Goal: Task Accomplishment & Management: Complete application form

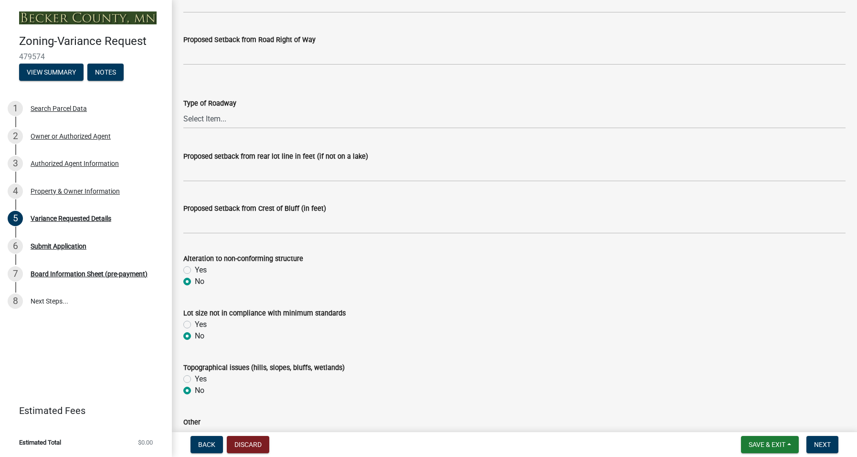
scroll to position [14, 0]
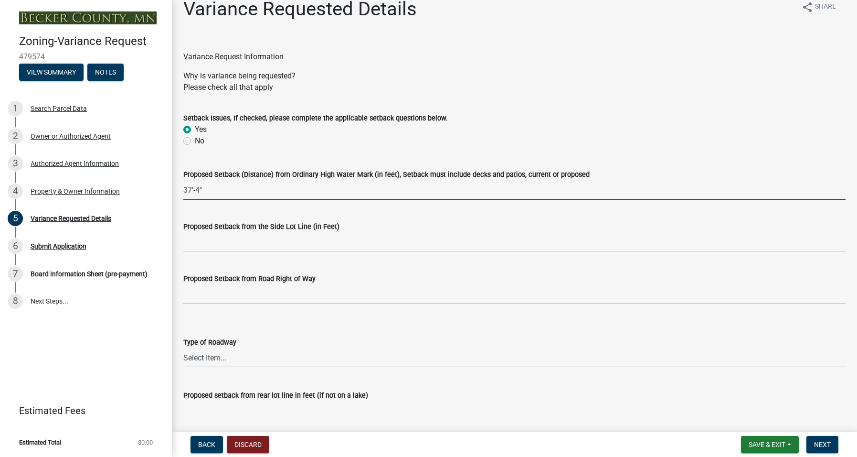
click at [195, 190] on input "37'-4"" at bounding box center [514, 190] width 662 height 20
click at [189, 189] on input "37'-7"" at bounding box center [514, 190] width 662 height 20
click at [240, 210] on div "Proposed Setback from the Side Lot Line (in Feet)" at bounding box center [514, 229] width 662 height 44
click at [191, 191] on input "35'-7"" at bounding box center [514, 190] width 662 height 20
click at [197, 190] on input "36'-7"" at bounding box center [514, 190] width 662 height 20
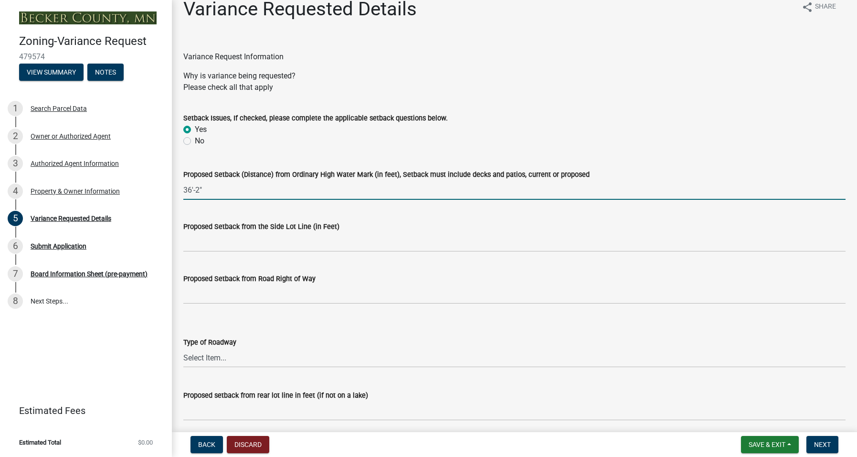
click at [221, 194] on input "36'-2"" at bounding box center [514, 190] width 662 height 20
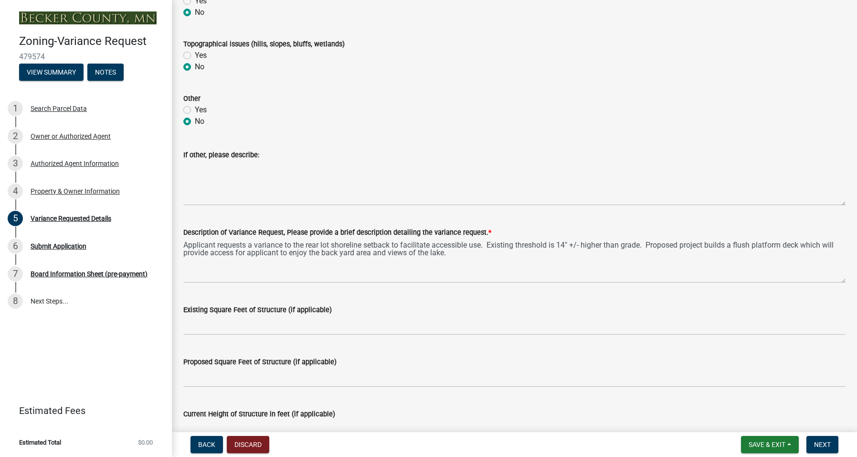
scroll to position [587, 0]
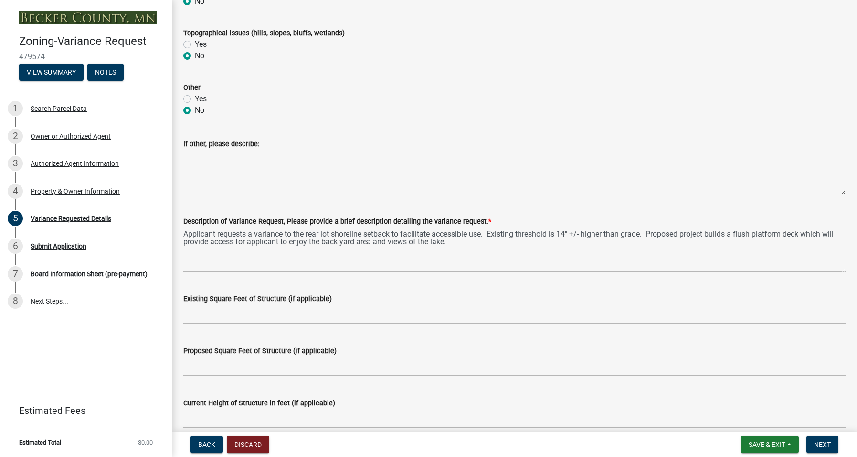
type input "36'-2""
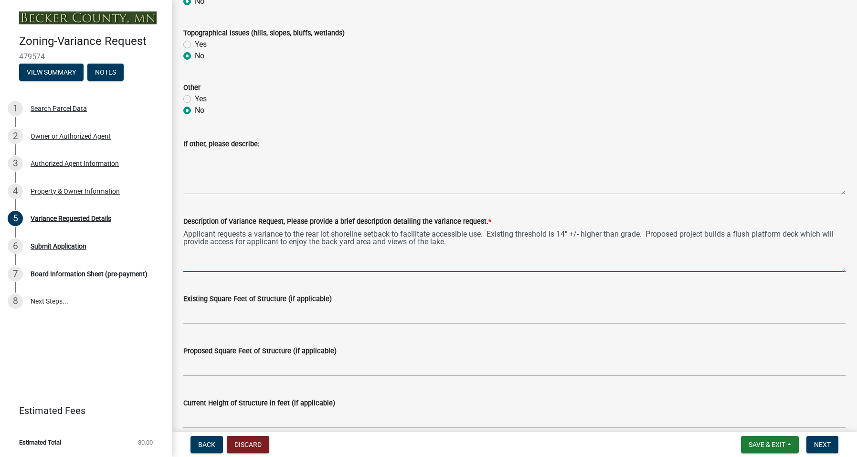
drag, startPoint x: 568, startPoint y: 229, endPoint x: 562, endPoint y: 230, distance: 6.8
click at [562, 230] on textarea "Applicant requests a variance to the rear lot shoreline setback to facilitate a…" at bounding box center [514, 249] width 662 height 45
click at [445, 240] on textarea "Applicant requests a variance to the rear lot shoreline setback to facilitate a…" at bounding box center [514, 249] width 662 height 45
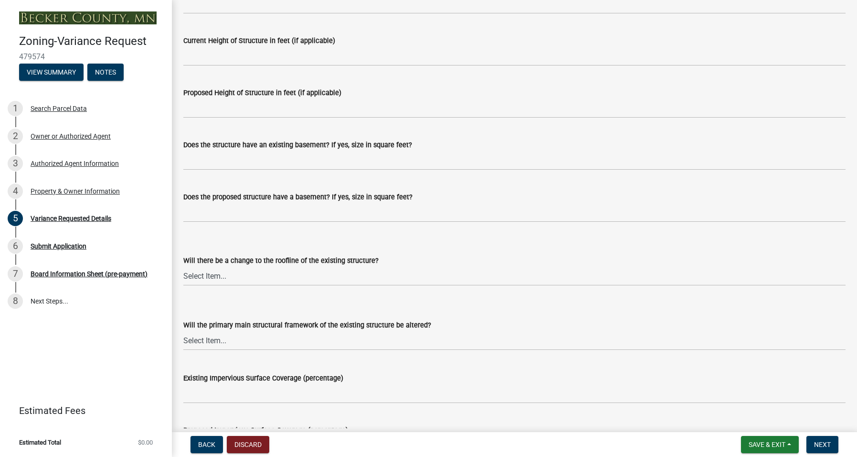
scroll to position [969, 0]
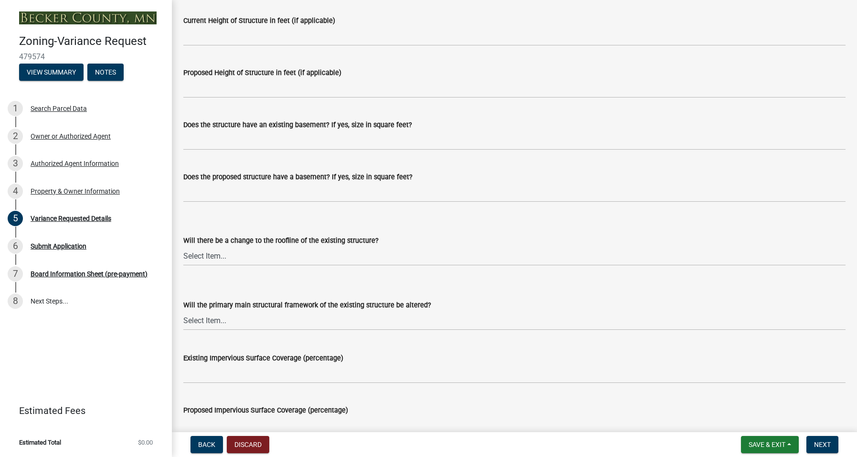
type textarea "Applicant requests a variance to the rear lot shoreline setback to facilitate a…"
click at [238, 253] on select "Select Item... Yes No N/A" at bounding box center [514, 256] width 662 height 20
click at [183, 246] on select "Select Item... Yes No N/A" at bounding box center [514, 256] width 662 height 20
select select "a5c6235c-6fe0-43e3-9b64-f3566618e99d"
click at [213, 320] on select "Select Item... Yes No N/A" at bounding box center [514, 320] width 662 height 20
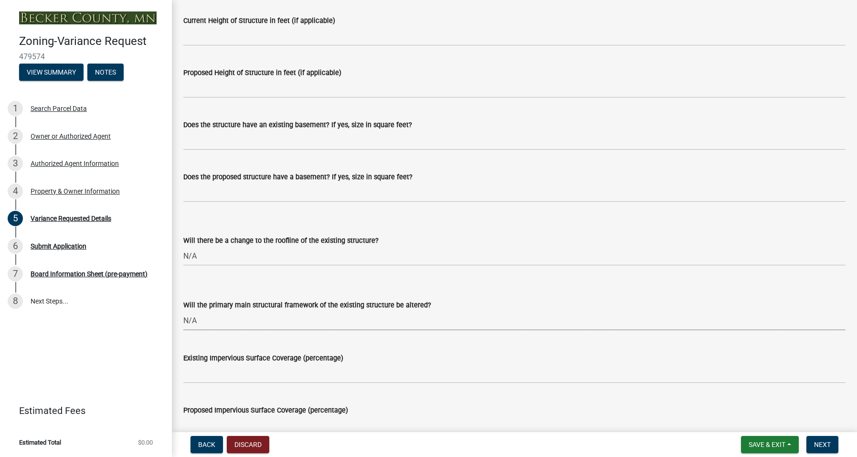
click at [183, 310] on select "Select Item... Yes No N/A" at bounding box center [514, 320] width 662 height 20
select select "a60f612c-e64d-4767-92b2-cb2f842b6e0b"
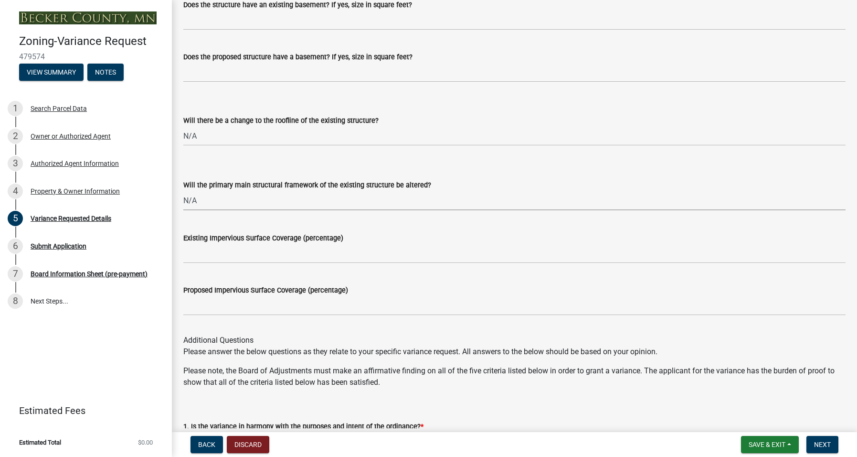
scroll to position [1112, 0]
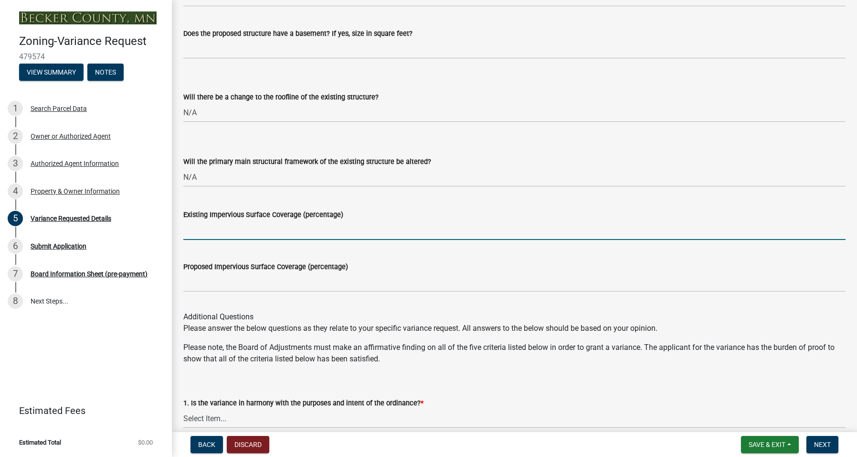
click at [200, 231] on input "Existing Impervious Surface Coverage (percentage)" at bounding box center [514, 230] width 662 height 20
type input "No Change"
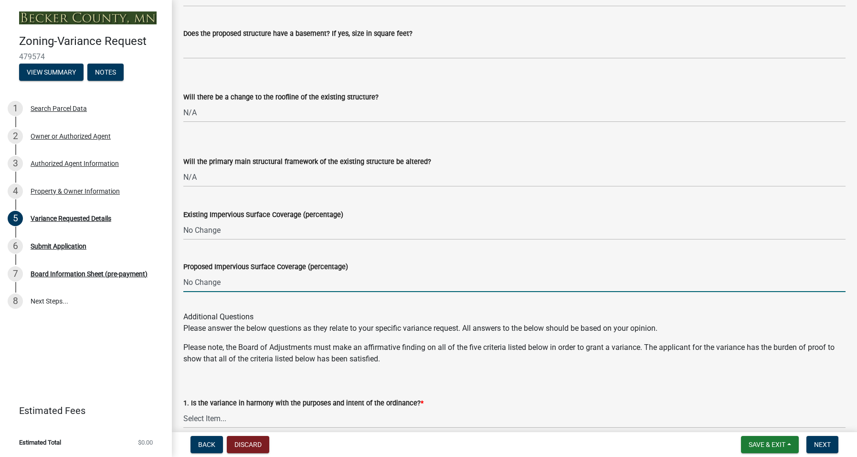
type input "No Change"
click at [340, 336] on div "Additional Questions Please answer the below questions as they relate to your s…" at bounding box center [514, 331] width 662 height 65
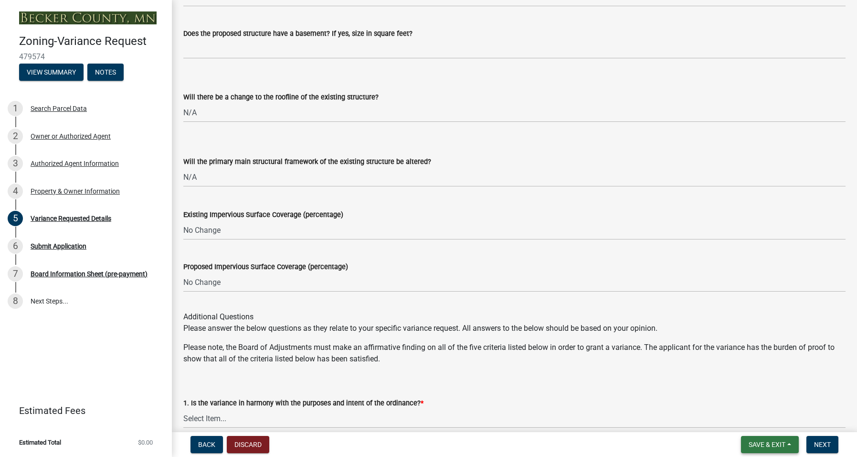
click at [751, 447] on span "Save & Exit" at bounding box center [767, 444] width 37 height 8
click at [738, 390] on button "Save" at bounding box center [760, 396] width 76 height 23
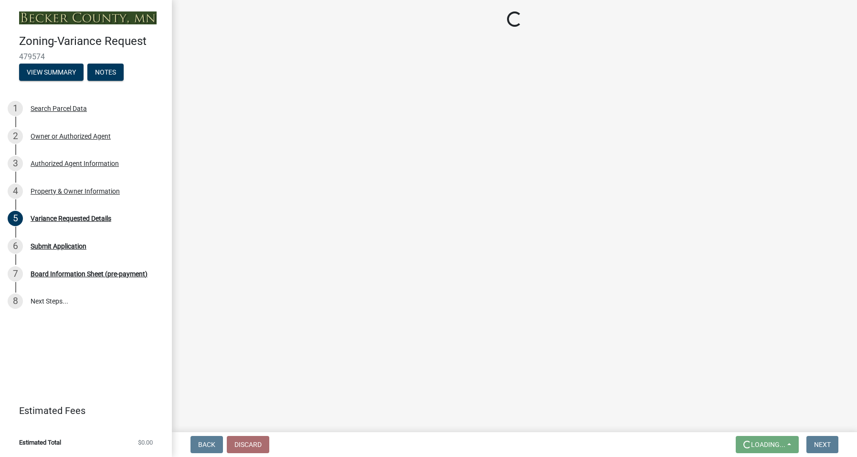
scroll to position [0, 0]
select select "a5c6235c-6fe0-43e3-9b64-f3566618e99d"
select select "a60f612c-e64d-4767-92b2-cb2f842b6e0b"
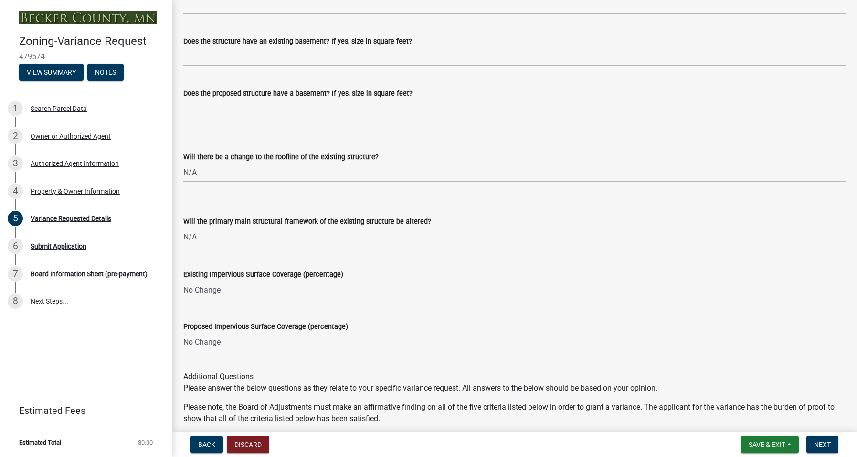
scroll to position [1146, 0]
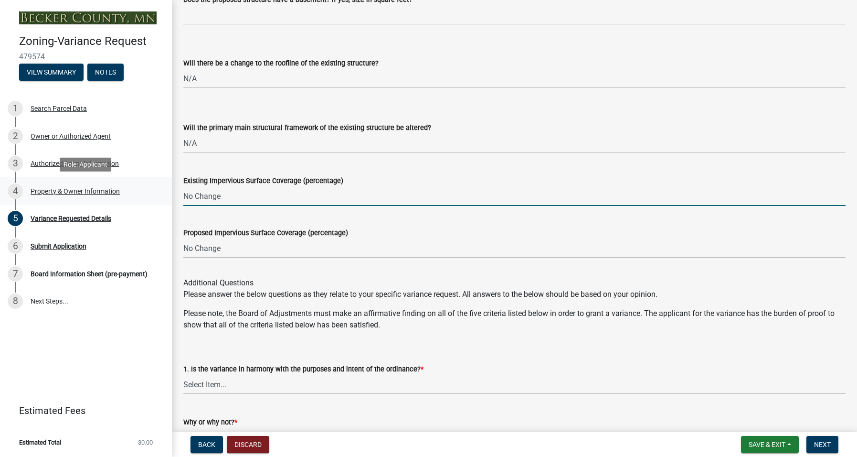
drag, startPoint x: 225, startPoint y: 195, endPoint x: 170, endPoint y: 194, distance: 55.4
click at [170, 194] on div "Zoning-Variance Request 479574 View Summary Notes 1 Search Parcel Data 2 Owner …" at bounding box center [428, 228] width 857 height 457
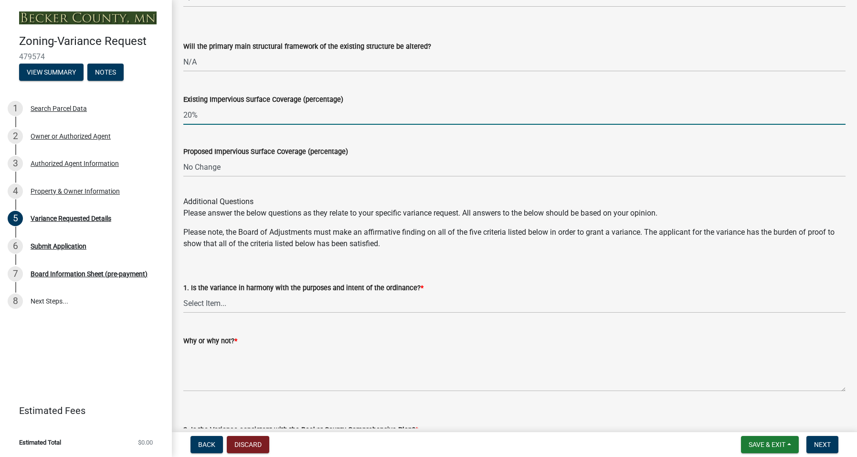
scroll to position [1242, 0]
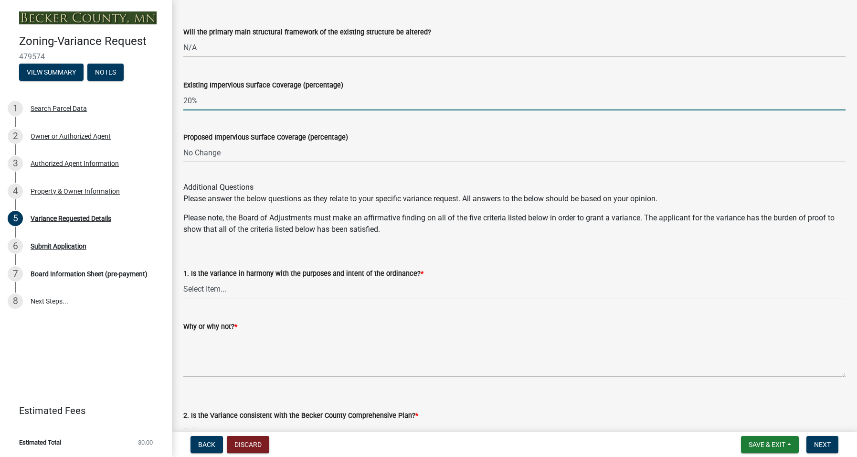
type input "20%"
click at [216, 290] on select "Select Item... Yes No" at bounding box center [514, 289] width 662 height 20
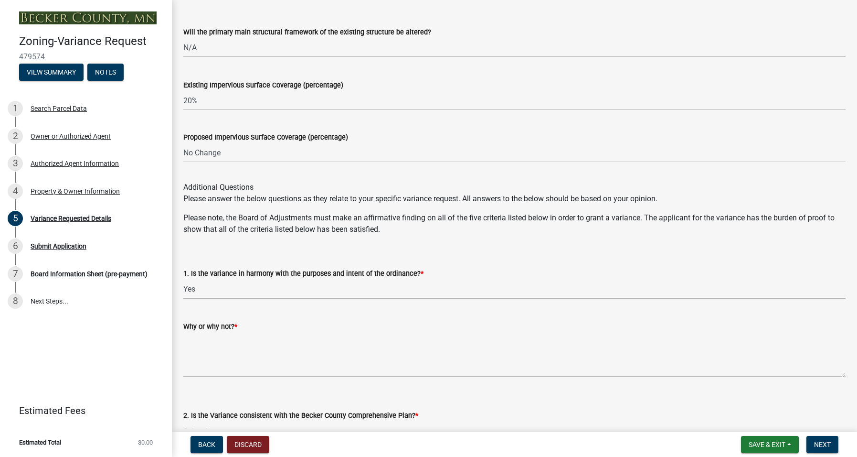
click at [183, 279] on select "Select Item... Yes No" at bounding box center [514, 289] width 662 height 20
select select "bb2b5e43-03c1-4874-9abf-a65f400af928"
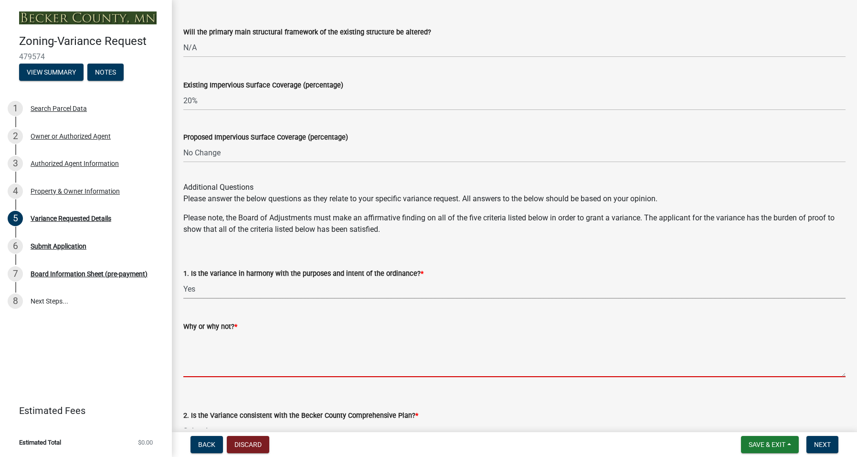
click at [200, 342] on textarea "Why or why not? *" at bounding box center [514, 354] width 662 height 45
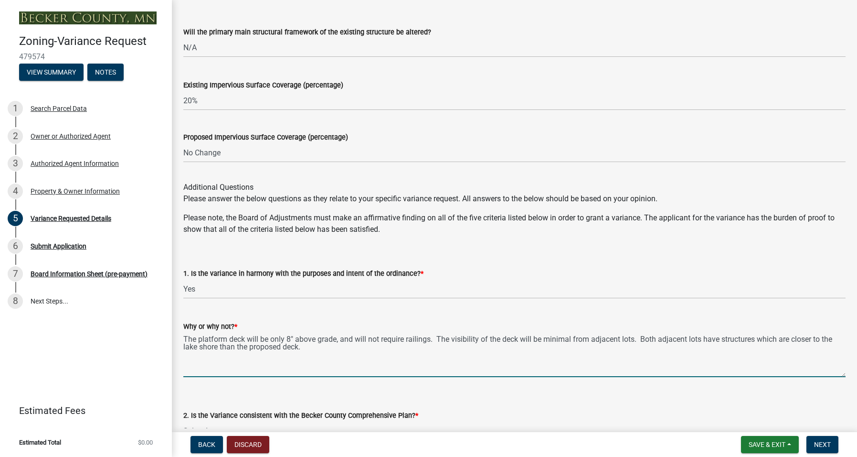
drag, startPoint x: 450, startPoint y: 339, endPoint x: 434, endPoint y: 339, distance: 16.2
click at [434, 339] on textarea "The platform deck will be only 8" above grade, and will not require railings. T…" at bounding box center [514, 354] width 662 height 45
click at [484, 338] on textarea "The platform deck will be only 8" above grade, and will not require railings. W…" at bounding box center [514, 354] width 662 height 45
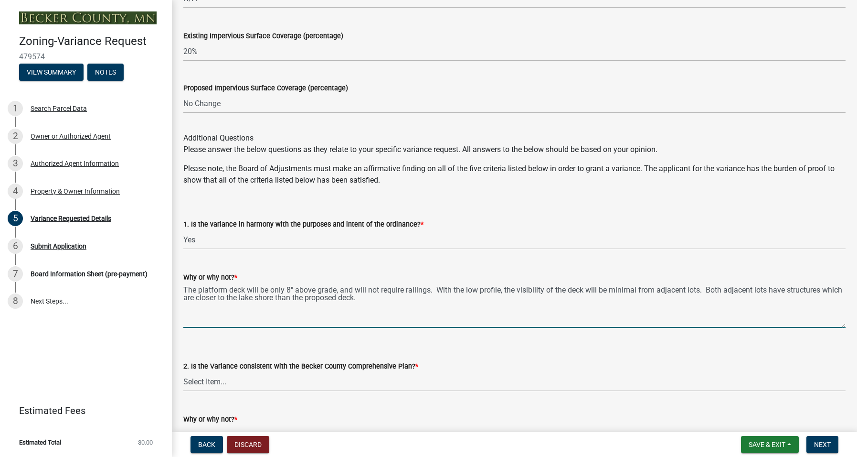
scroll to position [1337, 0]
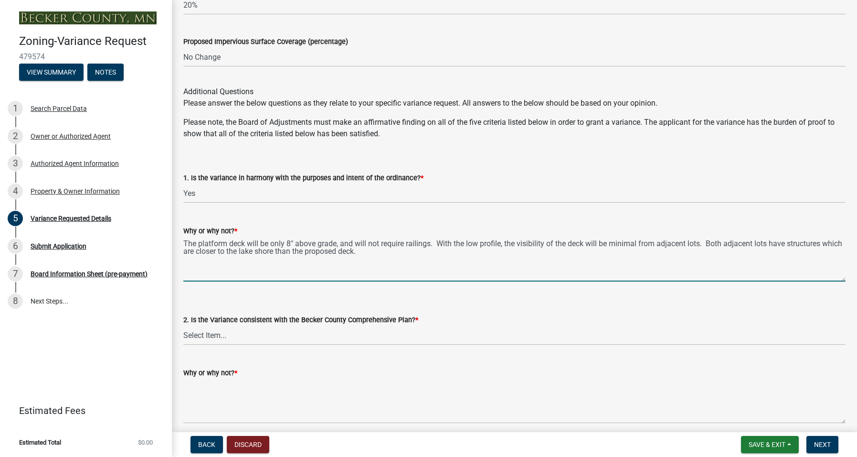
type textarea "The platform deck will be only 8" above grade, and will not require railings. W…"
click at [217, 331] on select "Select Item... Yes No" at bounding box center [514, 335] width 662 height 20
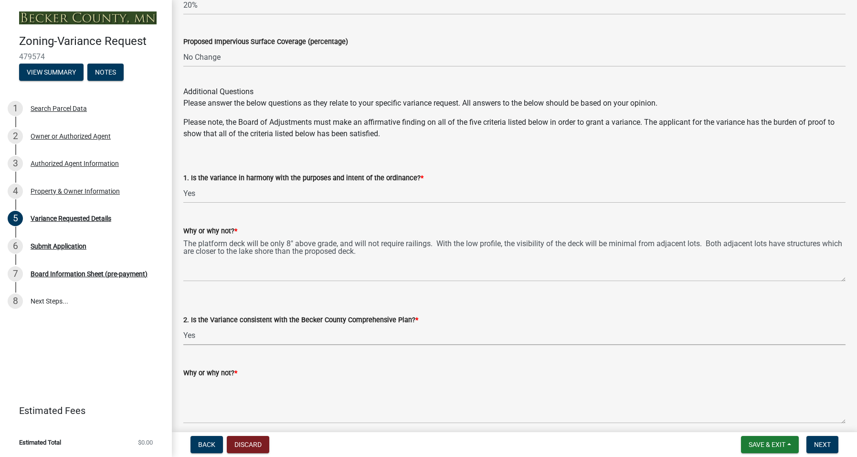
click at [183, 325] on select "Select Item... Yes No" at bounding box center [514, 335] width 662 height 20
select select "8ea3e6c3-8fed-4904-aa20-2f643744aa0c"
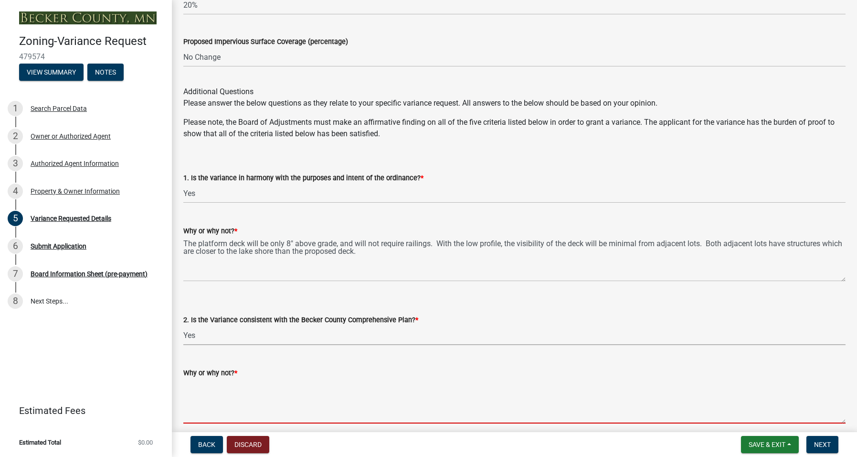
click at [199, 391] on textarea "Why or why not? *" at bounding box center [514, 400] width 662 height 45
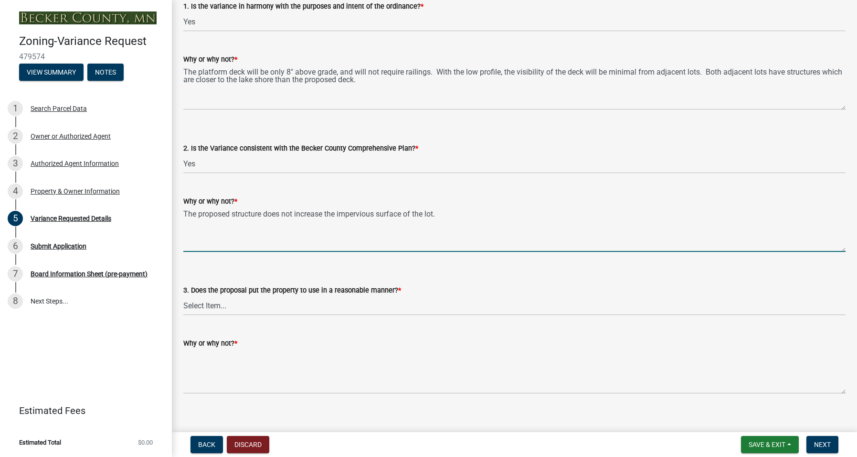
scroll to position [1528, 0]
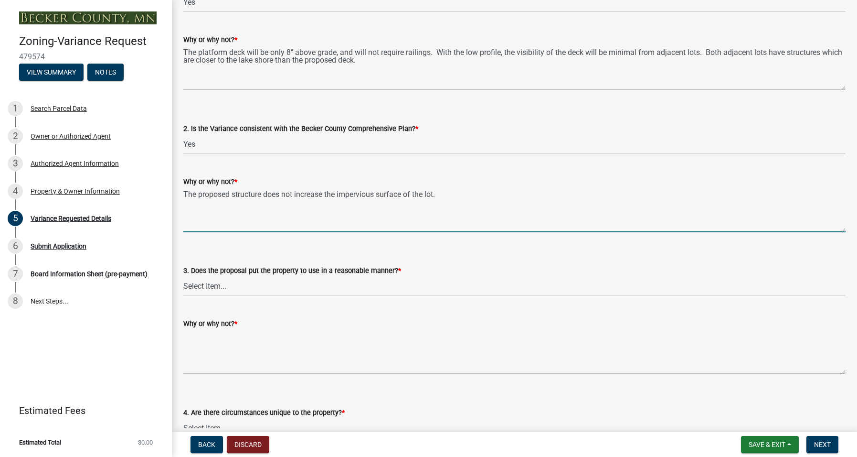
type textarea "The proposed structure does not increase the impervious surface of the lot."
click at [224, 285] on select "Select Item... Yes No" at bounding box center [514, 286] width 662 height 20
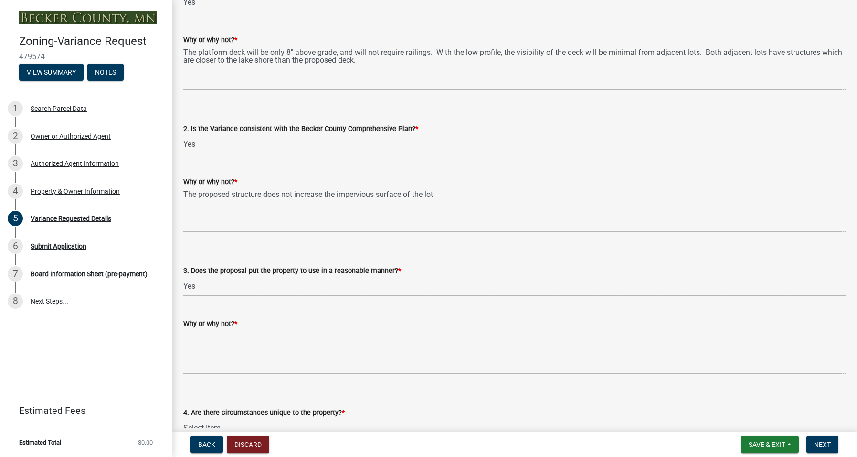
click at [183, 276] on select "Select Item... Yes No" at bounding box center [514, 286] width 662 height 20
select select "860afd09-da87-482b-bca4-413f5cf53582"
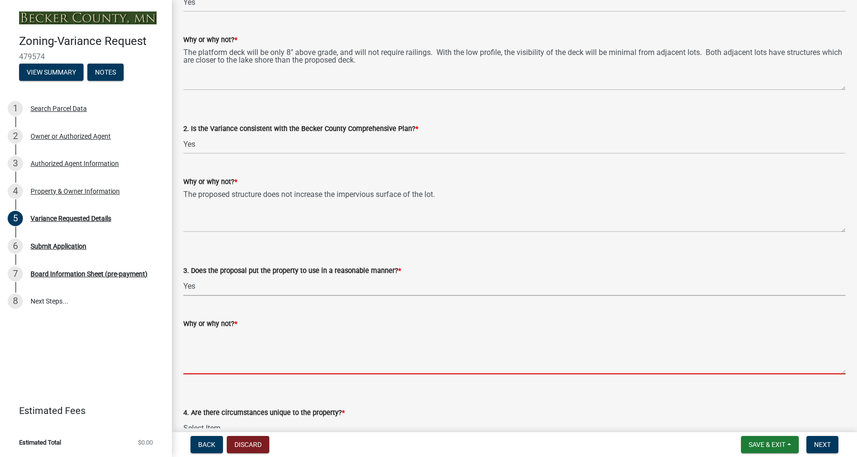
click at [235, 334] on textarea "Why or why not? *" at bounding box center [514, 351] width 662 height 45
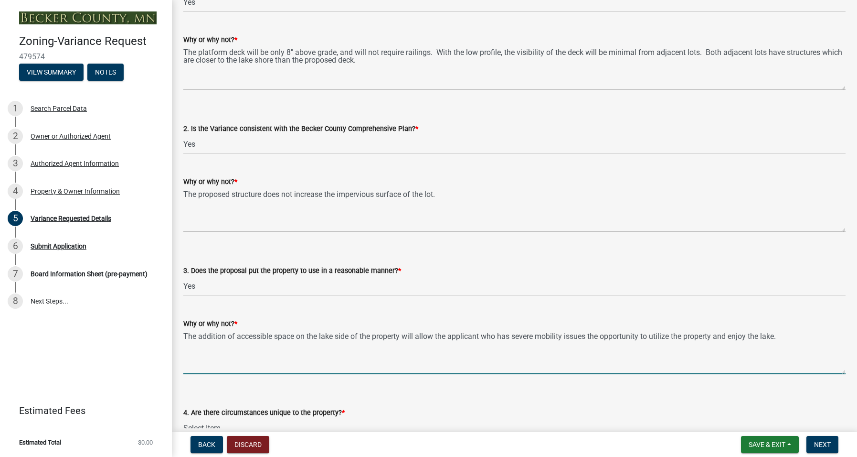
click at [480, 336] on textarea "The addition of accessible space on the lake side of the property will allow th…" at bounding box center [514, 351] width 662 height 45
click at [589, 336] on textarea "The addition of accessible space on the lake side of the property will allow th…" at bounding box center [514, 351] width 662 height 45
click at [788, 337] on textarea "The addition of accessible space on the lake side of the property will allow th…" at bounding box center [514, 351] width 662 height 45
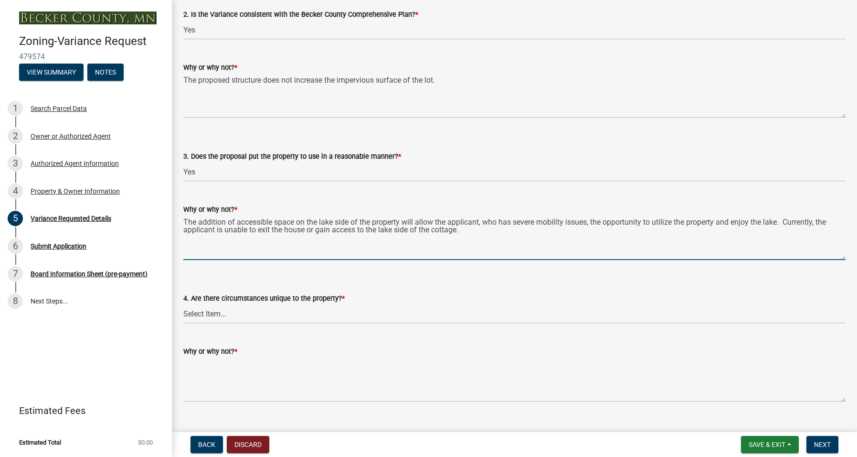
scroll to position [1671, 0]
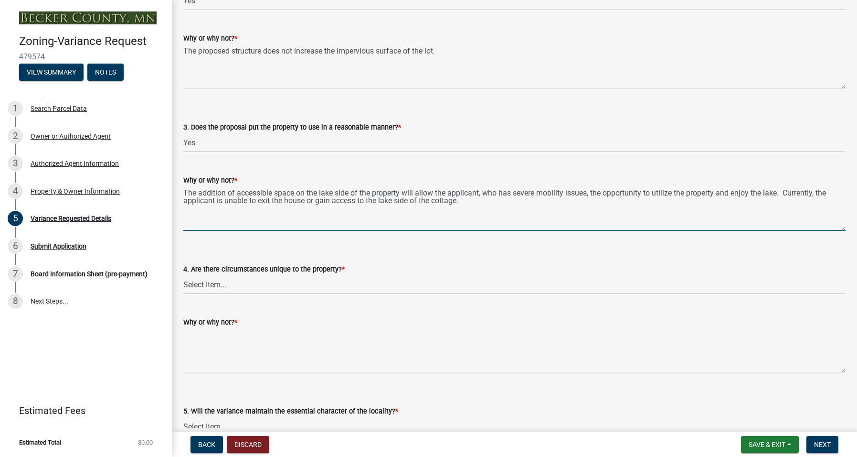
type textarea "The addition of accessible space on the lake side of the property will allow th…"
click at [234, 283] on select "Select Item... Yes No" at bounding box center [514, 285] width 662 height 20
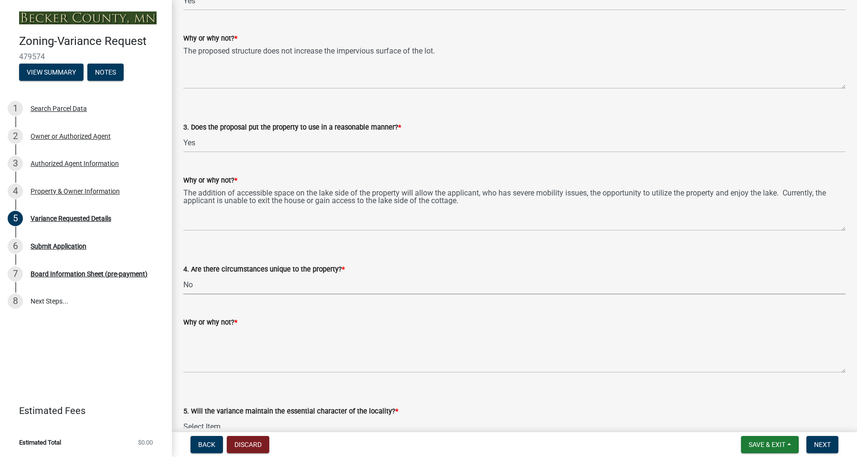
click at [183, 275] on select "Select Item... Yes No" at bounding box center [514, 285] width 662 height 20
select select "7ceadfd0-f0c9-4b9c-a53d-dc82f9dbdebf"
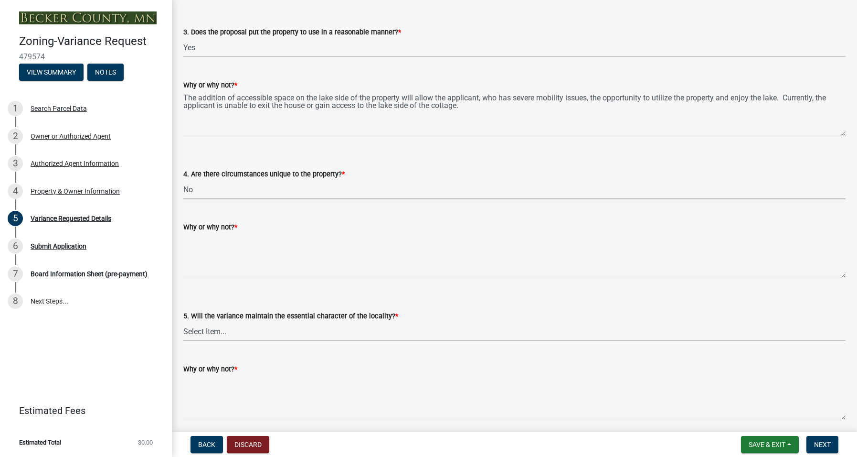
scroll to position [1815, 0]
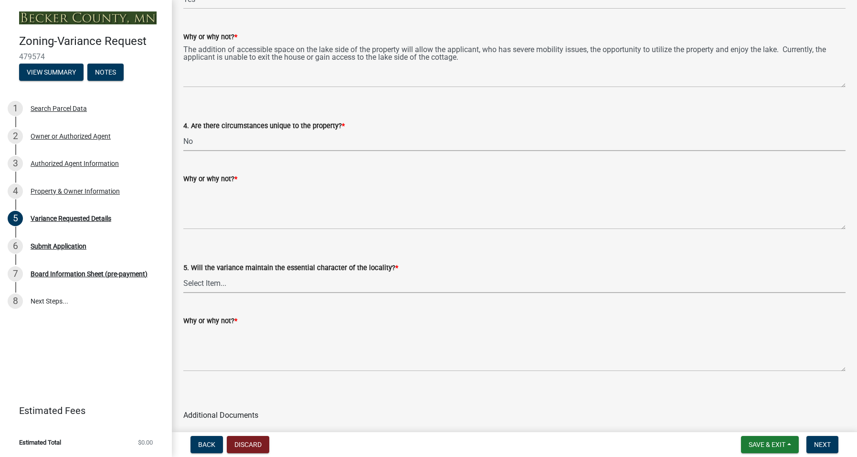
click at [249, 278] on select "Select Item... Yes No" at bounding box center [514, 283] width 662 height 20
click at [183, 273] on select "Select Item... Yes No" at bounding box center [514, 283] width 662 height 20
select select "1aa51e34-4f0a-4095-a3f3-287665056048"
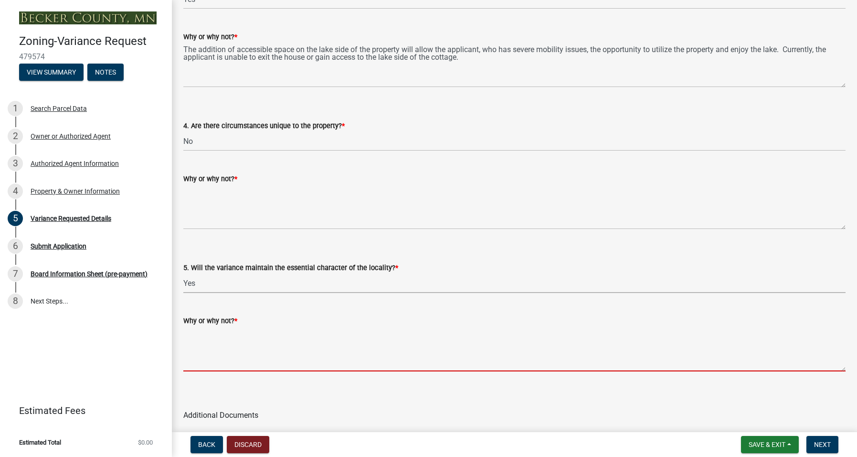
click at [206, 351] on textarea "Why or why not? *" at bounding box center [514, 348] width 662 height 45
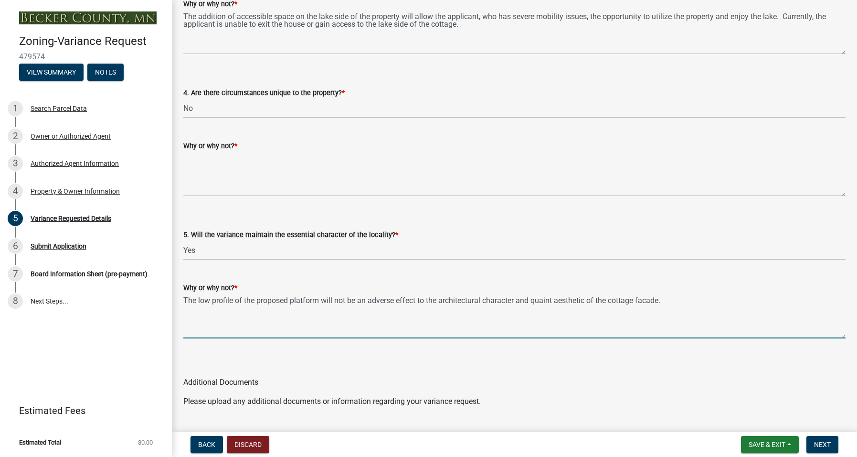
scroll to position [1862, 0]
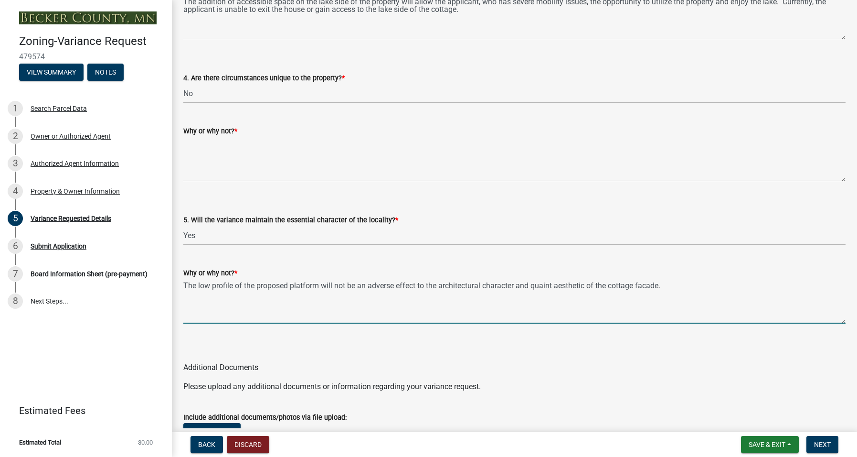
type textarea "The low profile of the proposed platform will not be an adverse effect to the a…"
click at [228, 90] on select "Select Item... Yes No" at bounding box center [514, 94] width 662 height 20
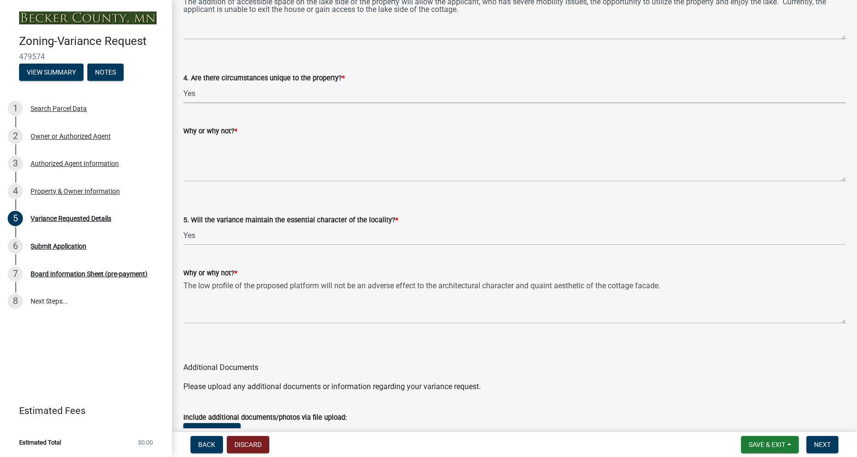
click at [183, 84] on select "Select Item... Yes No" at bounding box center [514, 94] width 662 height 20
select select "ee8740c3-f4d5-48cf-ad42-c8f7342b480c"
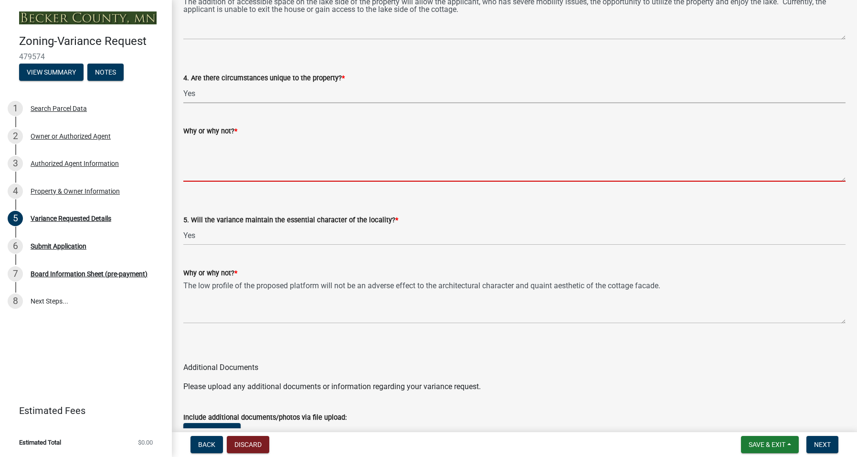
click at [209, 146] on textarea "Why or why not? *" at bounding box center [514, 159] width 662 height 45
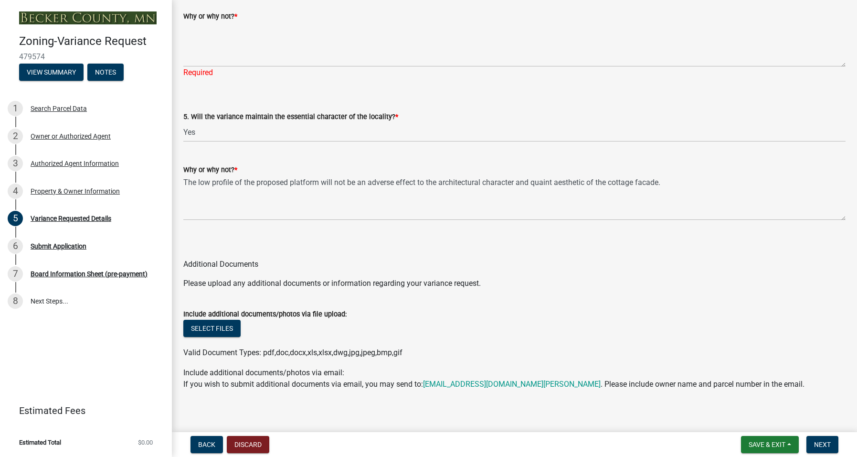
scroll to position [1983, 0]
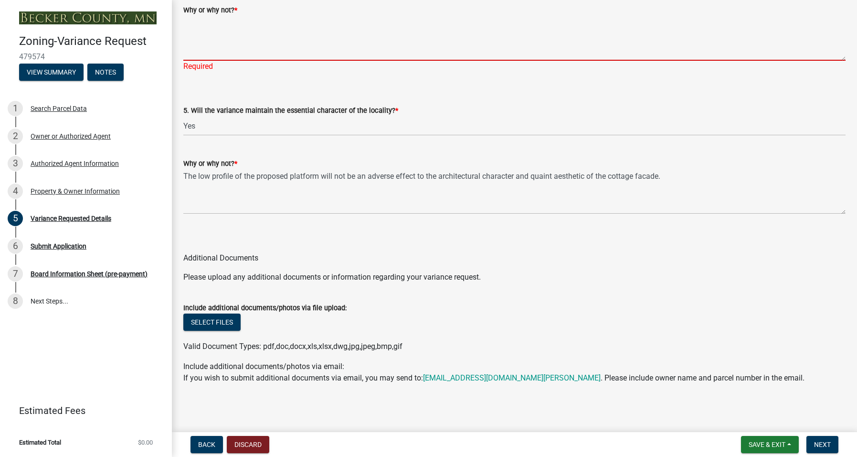
click at [218, 21] on textarea "Why or why not? *" at bounding box center [514, 38] width 662 height 45
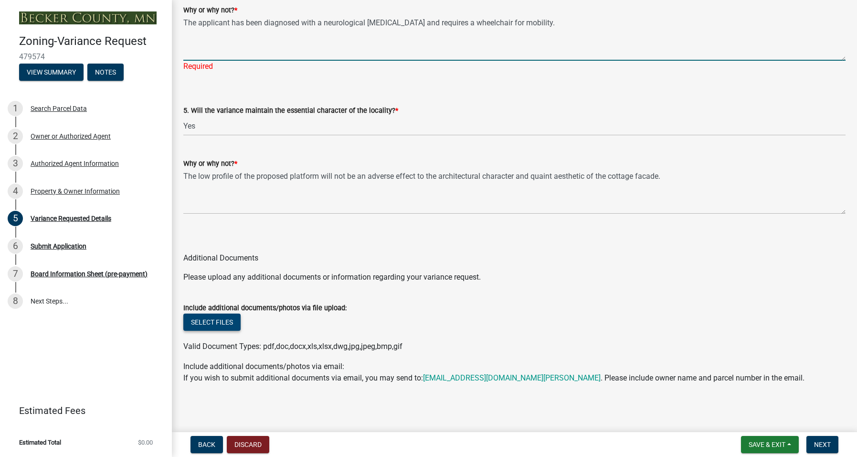
type textarea "The applicant has been diagnosed with a neurological [MEDICAL_DATA] and require…"
click at [225, 319] on button "Select files" at bounding box center [211, 321] width 57 height 17
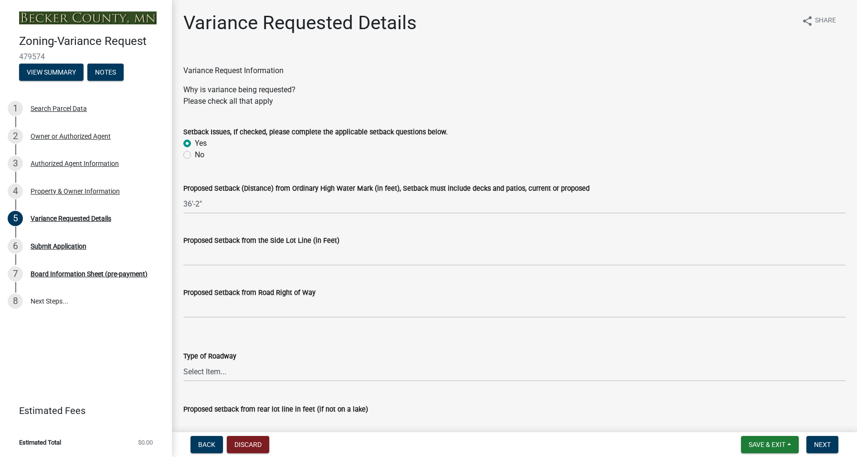
scroll to position [0, 0]
click at [755, 444] on span "Save & Exit" at bounding box center [767, 444] width 37 height 8
click at [741, 395] on button "Save" at bounding box center [760, 396] width 76 height 23
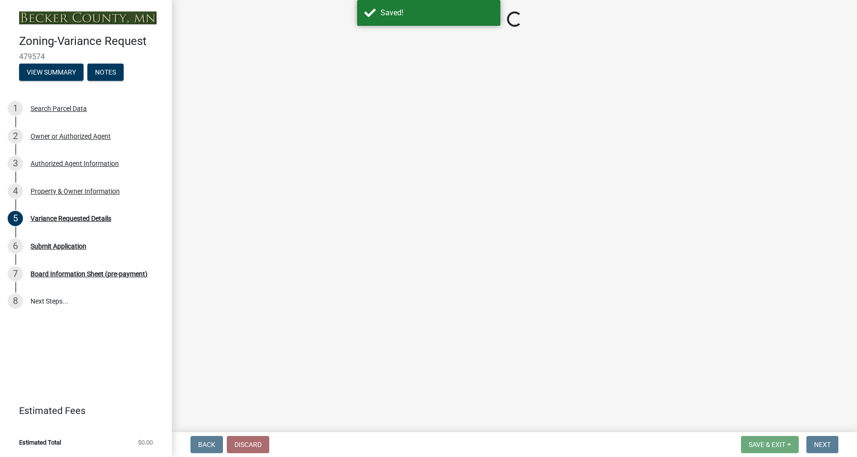
select select "a5c6235c-6fe0-43e3-9b64-f3566618e99d"
select select "a60f612c-e64d-4767-92b2-cb2f842b6e0b"
select select "bb2b5e43-03c1-4874-9abf-a65f400af928"
select select "8ea3e6c3-8fed-4904-aa20-2f643744aa0c"
select select "860afd09-da87-482b-bca4-413f5cf53582"
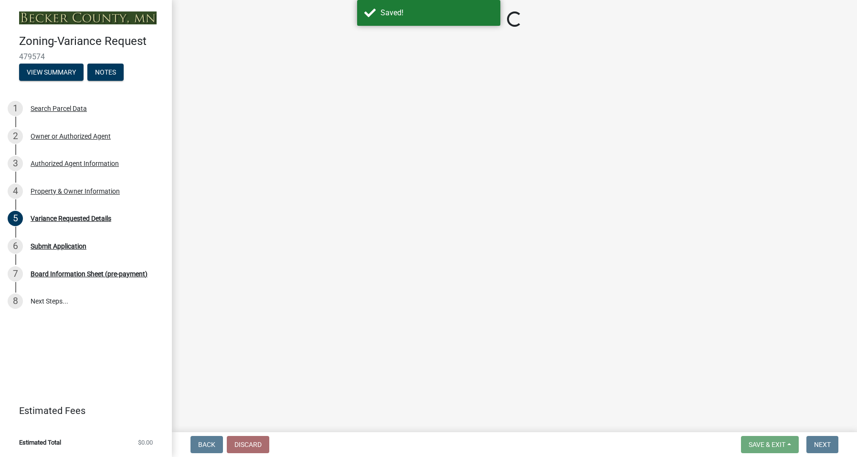
select select "ee8740c3-f4d5-48cf-ad42-c8f7342b480c"
select select "1aa51e34-4f0a-4095-a3f3-287665056048"
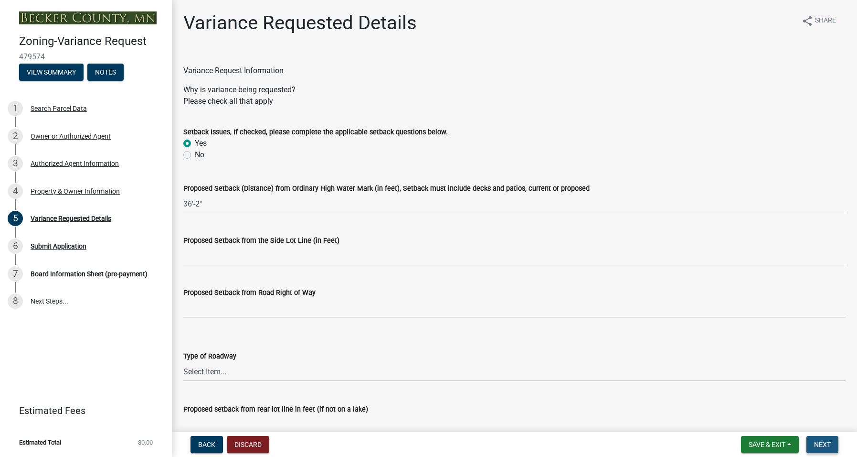
click at [823, 443] on span "Next" at bounding box center [822, 444] width 17 height 8
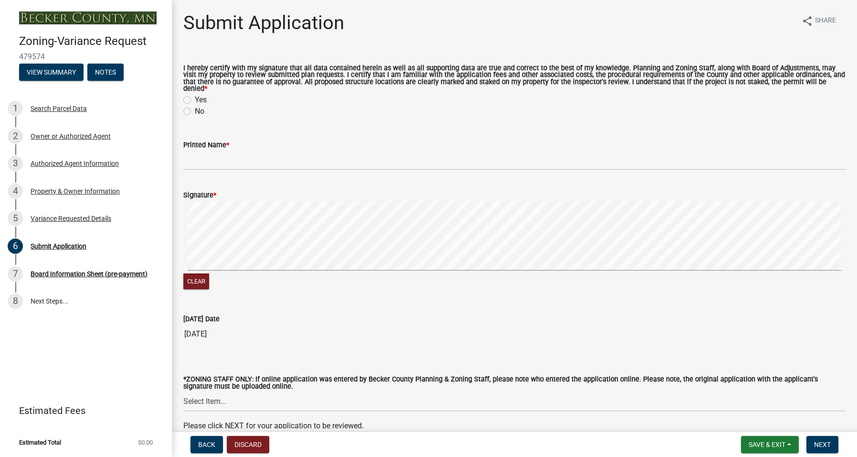
click at [195, 94] on label "Yes" at bounding box center [201, 99] width 12 height 11
click at [195, 94] on input "Yes" at bounding box center [198, 97] width 6 height 6
radio input "true"
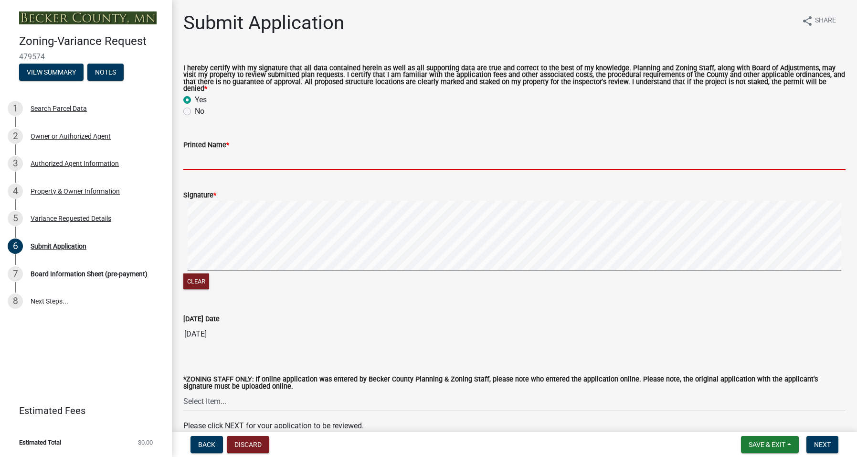
click at [215, 150] on input "Printed Name *" at bounding box center [514, 160] width 662 height 20
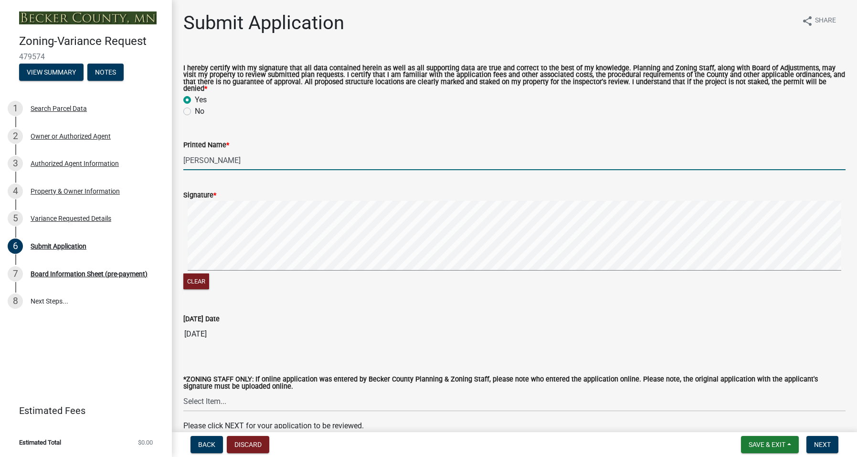
scroll to position [41, 0]
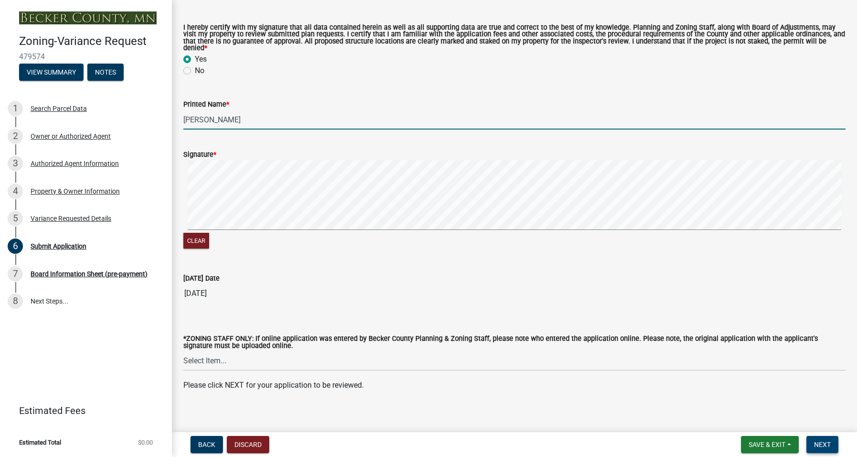
type input "[PERSON_NAME]"
click at [821, 443] on span "Next" at bounding box center [822, 444] width 17 height 8
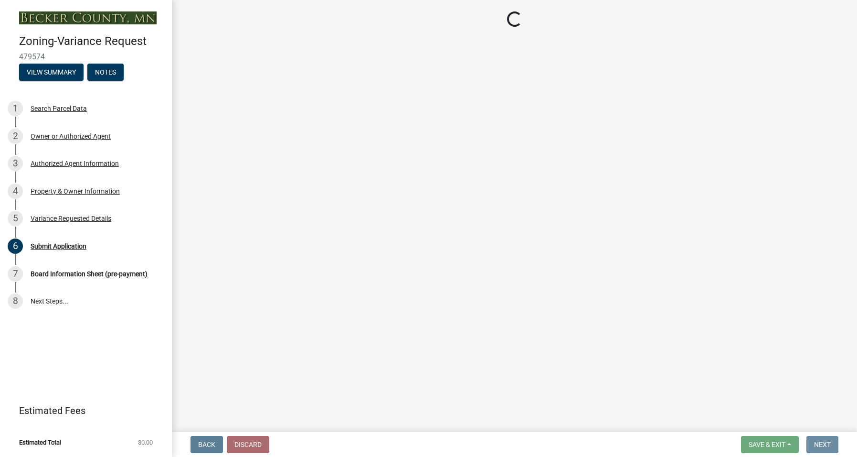
scroll to position [0, 0]
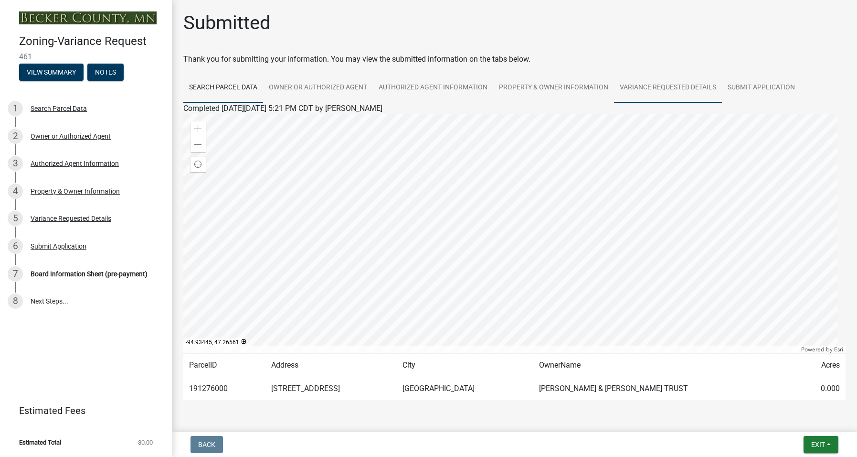
click at [657, 87] on link "Variance Requested Details" at bounding box center [668, 88] width 108 height 31
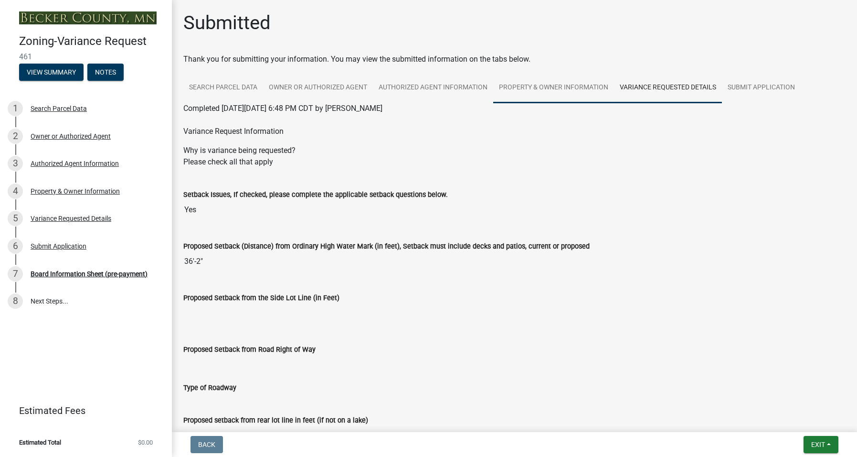
click at [517, 85] on link "Property & Owner Information" at bounding box center [553, 88] width 121 height 31
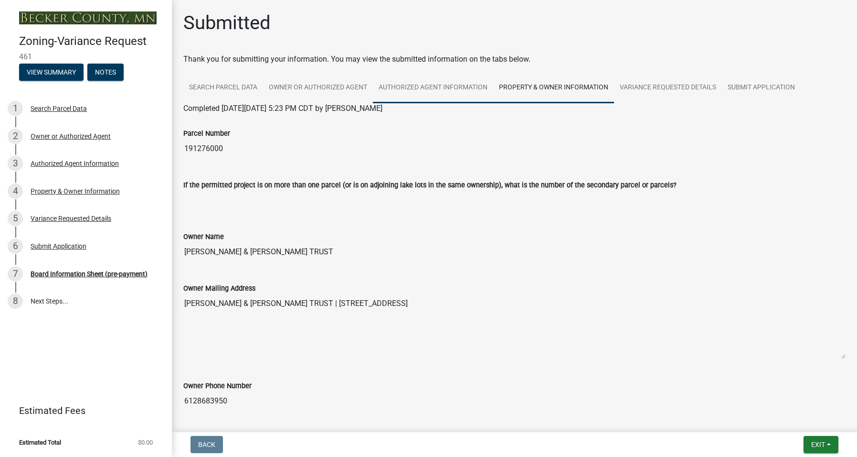
click at [461, 83] on link "Authorized Agent Information" at bounding box center [433, 88] width 120 height 31
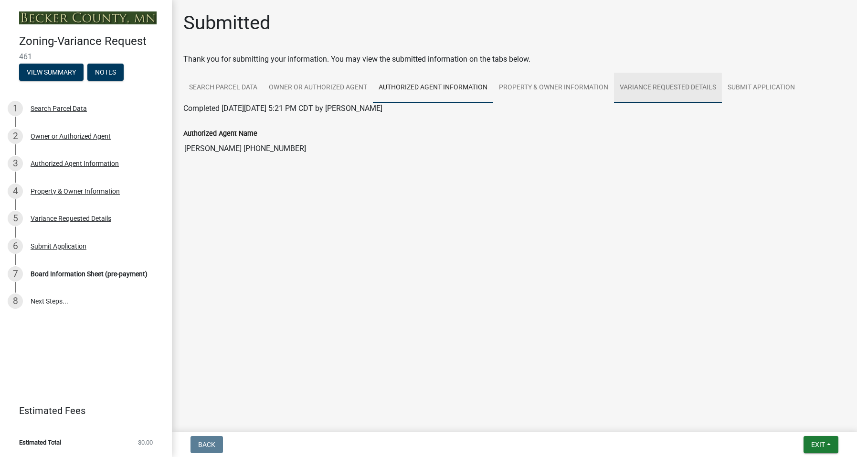
click at [667, 87] on link "Variance Requested Details" at bounding box center [668, 88] width 108 height 31
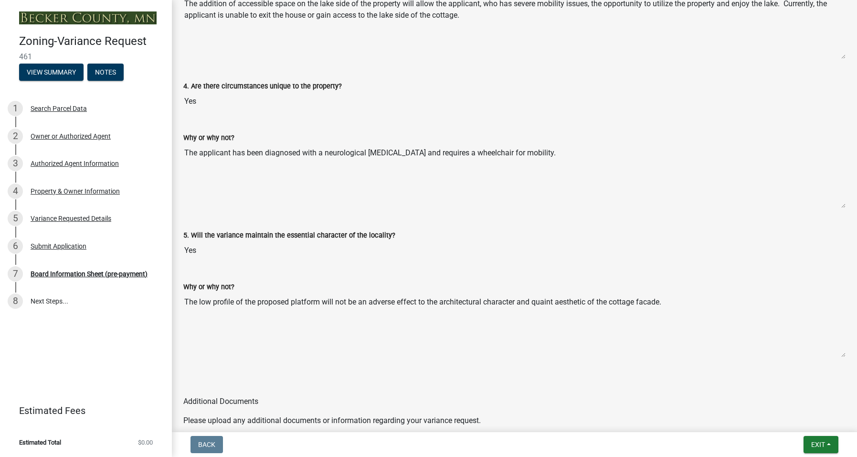
scroll to position [1996, 0]
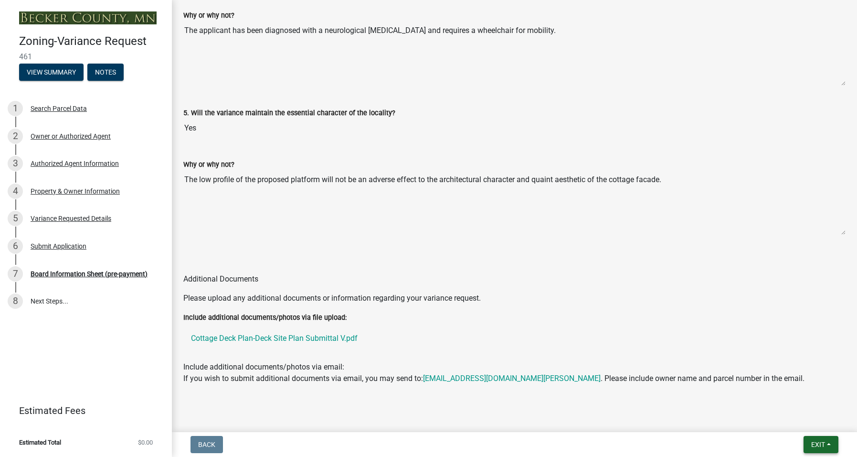
click at [820, 442] on span "Exit" at bounding box center [818, 444] width 14 height 8
click at [791, 419] on button "Save & Exit" at bounding box center [800, 419] width 76 height 23
